Goal: Complete application form

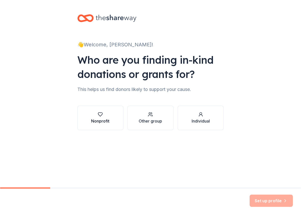
click at [97, 116] on div "button" at bounding box center [100, 114] width 18 height 5
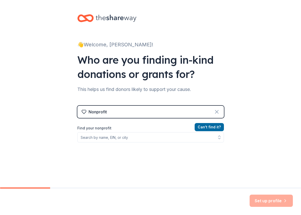
click at [214, 112] on icon at bounding box center [217, 112] width 6 height 6
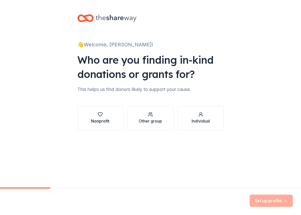
click at [100, 114] on icon "button" at bounding box center [100, 114] width 5 height 5
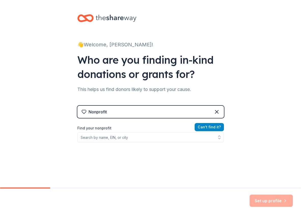
click at [210, 126] on button "Can ' t find it?" at bounding box center [209, 127] width 29 height 8
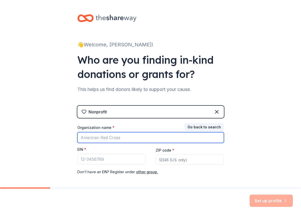
click at [93, 136] on input "Organization name *" at bounding box center [150, 137] width 147 height 11
type input "Zawadi African Dance and Drum, Inc."
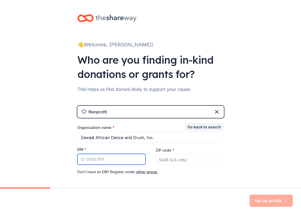
click at [90, 160] on input "EIN *" at bounding box center [111, 159] width 68 height 11
type input "[US_EMPLOYER_IDENTIFICATION_NUMBER]"
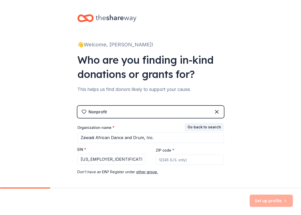
click at [159, 159] on input "ZIP code *" at bounding box center [190, 159] width 68 height 10
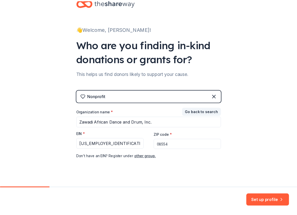
scroll to position [22, 0]
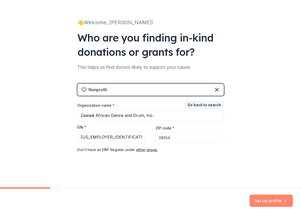
type input "08554"
click at [280, 200] on button "Set up profile" at bounding box center [271, 200] width 43 height 12
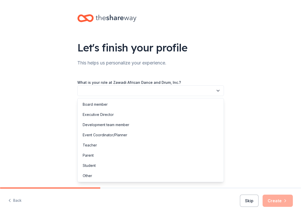
click at [106, 92] on button "button" at bounding box center [150, 90] width 147 height 11
click at [103, 113] on div "Executive Director" at bounding box center [98, 114] width 31 height 6
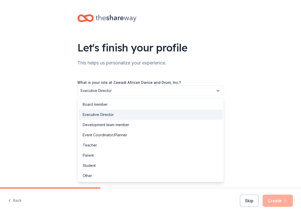
click at [116, 90] on span "Executive Director" at bounding box center [147, 90] width 133 height 6
click at [93, 145] on div "Teacher" at bounding box center [90, 145] width 14 height 6
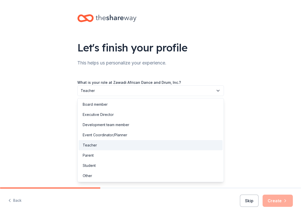
click at [103, 90] on span "Teacher" at bounding box center [147, 90] width 133 height 6
click at [95, 114] on div "Executive Director" at bounding box center [98, 114] width 31 height 6
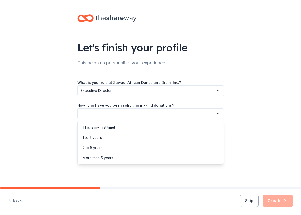
click at [115, 112] on button "button" at bounding box center [150, 113] width 147 height 11
click at [95, 128] on div "This is my first time!" at bounding box center [99, 127] width 32 height 6
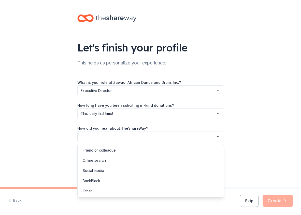
click at [123, 140] on button "button" at bounding box center [150, 136] width 147 height 11
click at [109, 162] on div "Online search" at bounding box center [151, 160] width 144 height 10
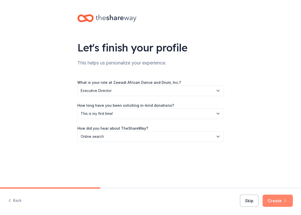
click at [274, 200] on button "Create" at bounding box center [277, 200] width 30 height 12
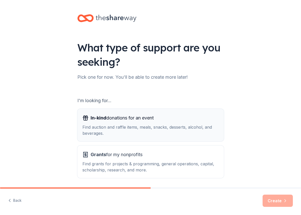
click at [100, 117] on span "In-kind" at bounding box center [99, 117] width 16 height 5
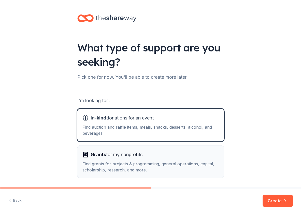
click at [115, 158] on span "Grants for my nonprofits" at bounding box center [117, 154] width 52 height 8
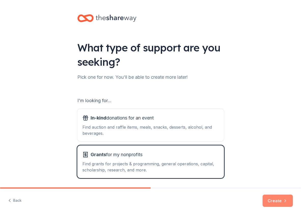
click at [275, 198] on button "Create" at bounding box center [277, 200] width 30 height 12
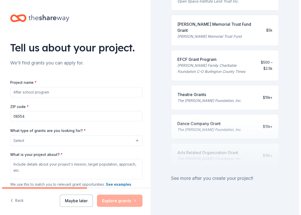
scroll to position [236, 0]
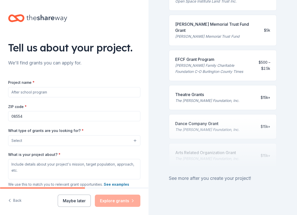
click at [15, 92] on input "Project name *" at bounding box center [74, 92] width 132 height 10
type input "A"
type input "Zawadi African Dance and Drum, Inc."
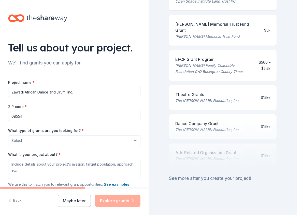
click at [130, 138] on button "Select" at bounding box center [74, 140] width 132 height 11
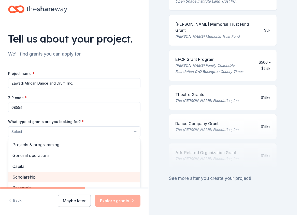
scroll to position [0, 0]
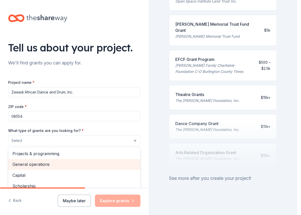
click at [36, 164] on span "General operations" at bounding box center [74, 164] width 124 height 7
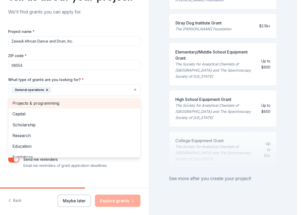
click at [34, 103] on span "Projects & programming" at bounding box center [74, 103] width 124 height 7
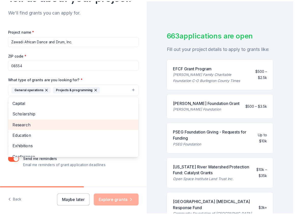
scroll to position [236, 0]
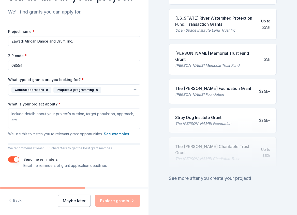
click at [132, 90] on button "General operations Projects & programming" at bounding box center [74, 89] width 132 height 11
click at [11, 113] on textarea "What is your project about? *" at bounding box center [74, 118] width 132 height 20
